Goal: Task Accomplishment & Management: Use online tool/utility

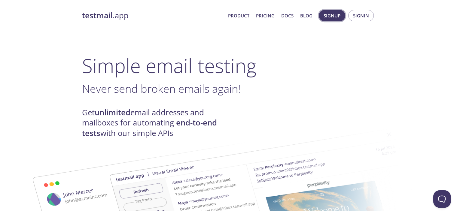
click at [326, 17] on span "Signup" at bounding box center [331, 16] width 17 height 8
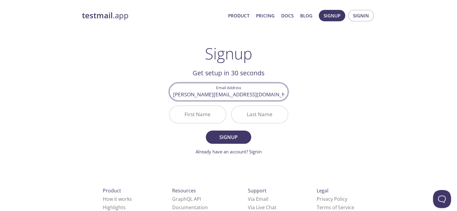
type input "[PERSON_NAME][EMAIL_ADDRESS][DOMAIN_NAME]"
click at [194, 117] on input "First Name" at bounding box center [197, 114] width 56 height 17
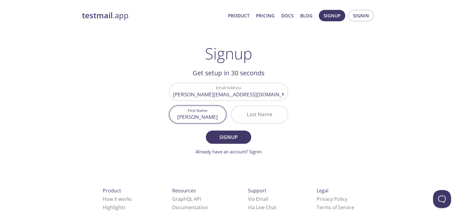
type input "[PERSON_NAME]"
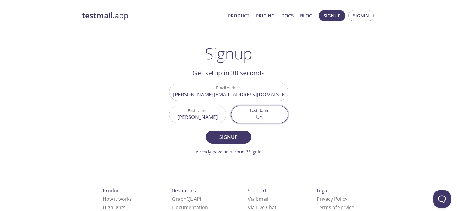
type input "U"
type input "[PERSON_NAME]"
click at [232, 137] on span "Signup" at bounding box center [228, 137] width 32 height 8
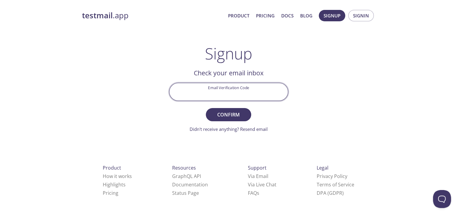
click at [235, 89] on input "Email Verification Code" at bounding box center [228, 91] width 118 height 17
paste input "US6Z1JH"
type input "US6Z1JH"
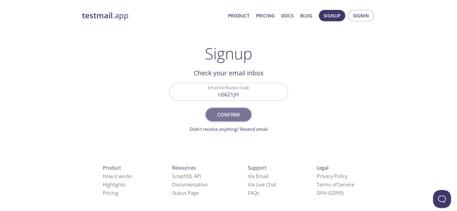
click at [233, 120] on button "Confirm" at bounding box center [228, 114] width 45 height 13
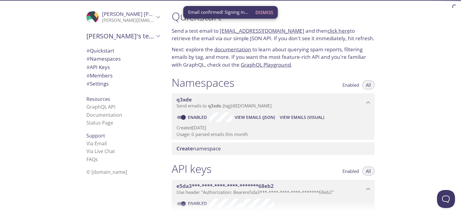
click at [265, 13] on span "Dismiss" at bounding box center [265, 12] width 18 height 8
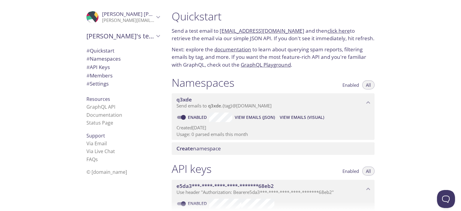
click at [328, 33] on link "click here" at bounding box center [339, 30] width 23 height 7
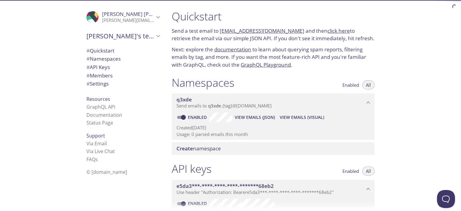
click at [106, 50] on span "# Quickstart" at bounding box center [100, 50] width 28 height 7
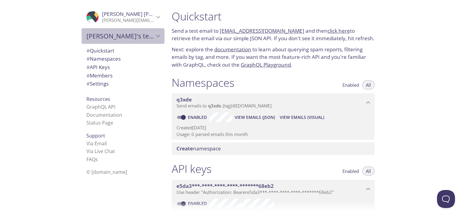
click at [150, 38] on span "[PERSON_NAME]'s team" at bounding box center [120, 36] width 68 height 8
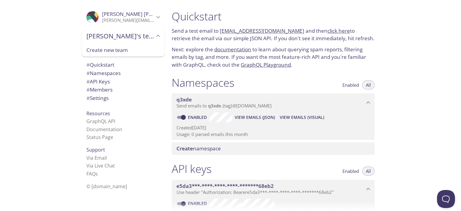
click at [150, 35] on span "[PERSON_NAME]'s team" at bounding box center [120, 36] width 68 height 8
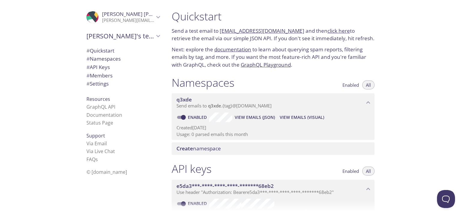
click at [154, 15] on icon "John Nazario" at bounding box center [158, 17] width 8 height 8
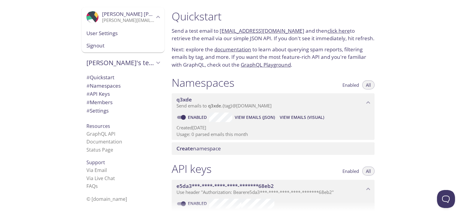
click at [154, 15] on icon "John Nazario" at bounding box center [158, 17] width 8 height 8
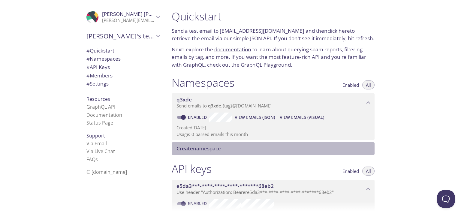
click at [246, 148] on span "Create namespace" at bounding box center [275, 148] width 196 height 7
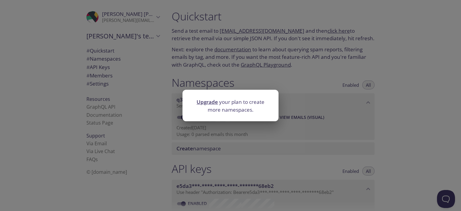
click at [261, 77] on div "Upgrade your plan to create more namespaces." at bounding box center [230, 105] width 461 height 211
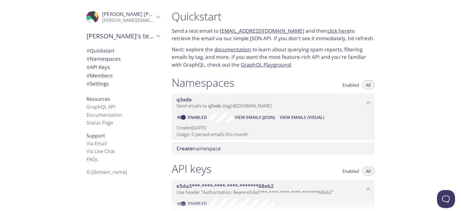
click at [368, 104] on icon "q3xde namespace" at bounding box center [369, 103] width 8 height 8
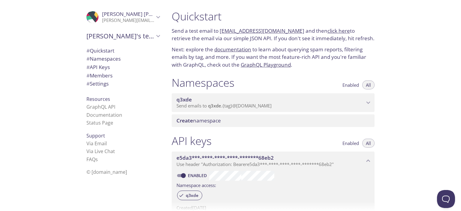
click at [368, 104] on icon "q3xde namespace" at bounding box center [369, 103] width 8 height 8
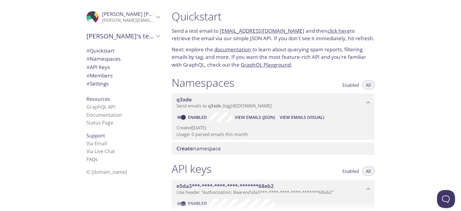
drag, startPoint x: 274, startPoint y: 31, endPoint x: 220, endPoint y: 30, distance: 53.2
click at [220, 30] on p "Send a test email to [EMAIL_ADDRESS][DOMAIN_NAME] and then click here to retrie…" at bounding box center [273, 34] width 203 height 15
drag, startPoint x: 225, startPoint y: 30, endPoint x: 422, endPoint y: 84, distance: 204.1
click at [422, 84] on div "Quickstart Send a test email to [EMAIL_ADDRESS][DOMAIN_NAME] and then click her…" at bounding box center [314, 105] width 294 height 211
